Goal: Navigation & Orientation: Find specific page/section

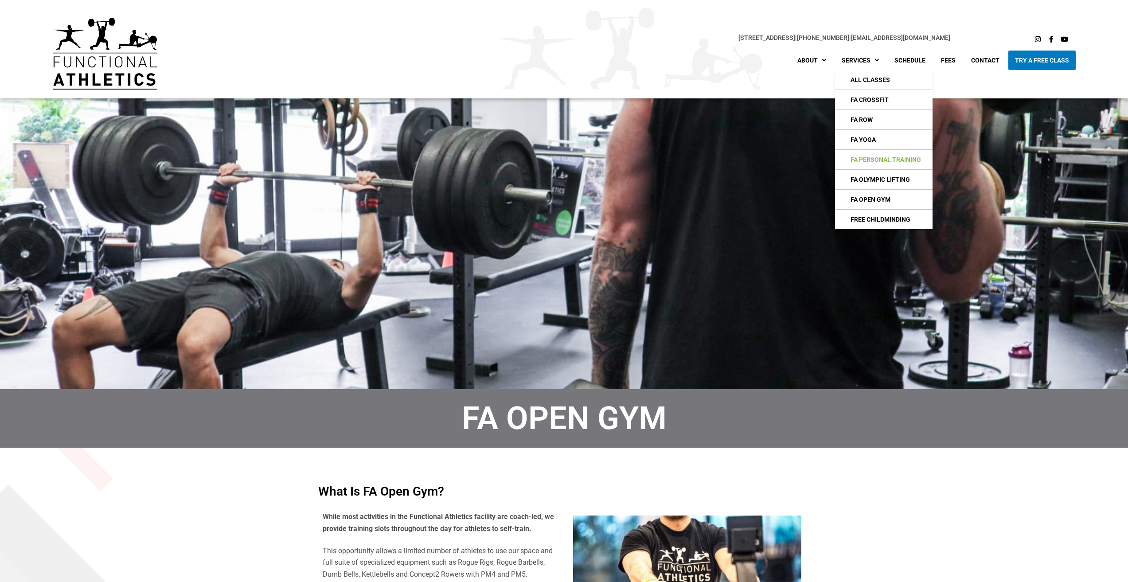
click at [873, 158] on link "FA Personal Training" at bounding box center [884, 160] width 98 height 20
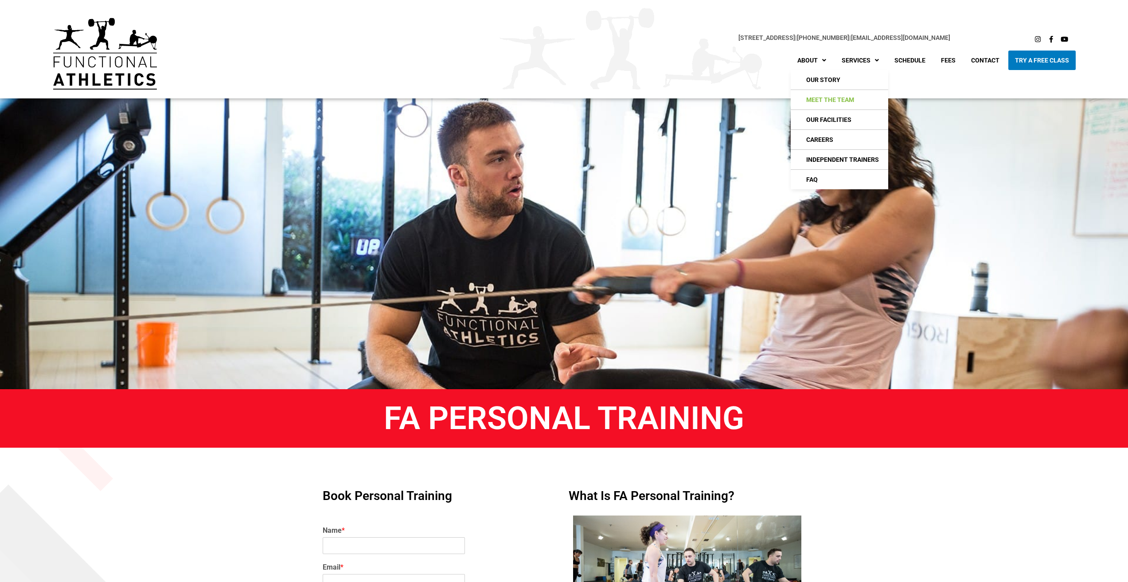
click at [824, 100] on link "Meet The Team" at bounding box center [840, 100] width 98 height 20
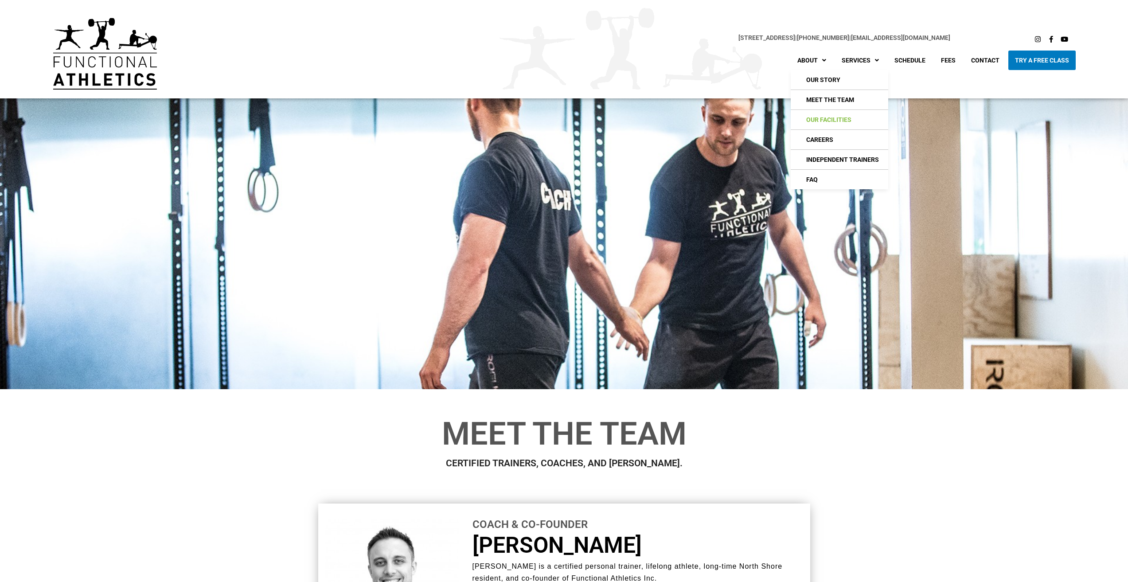
click at [827, 121] on link "Our Facilities" at bounding box center [840, 120] width 98 height 20
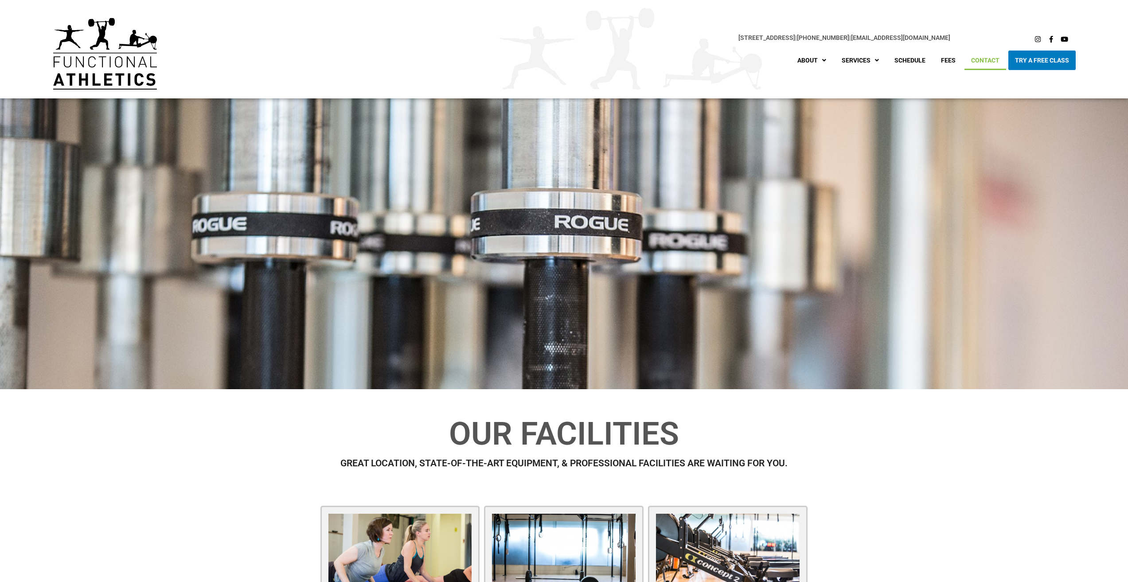
click at [990, 59] on link "Contact" at bounding box center [986, 61] width 42 height 20
